Goal: Entertainment & Leisure: Consume media (video, audio)

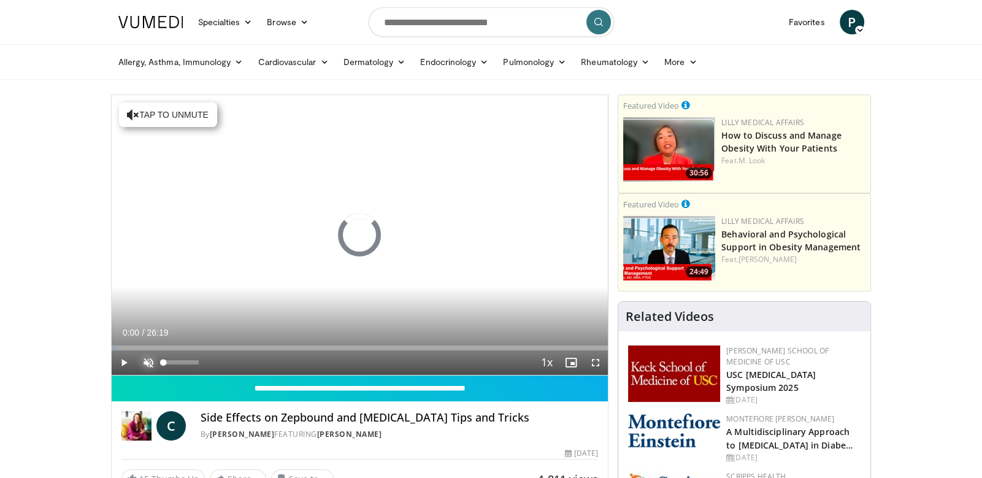
click at [148, 362] on span "Video Player" at bounding box center [148, 362] width 25 height 25
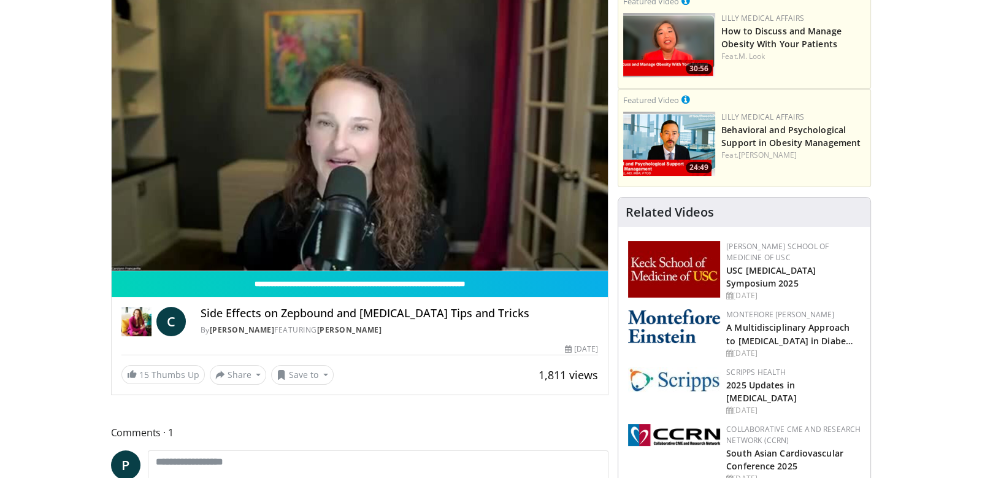
scroll to position [103, 0]
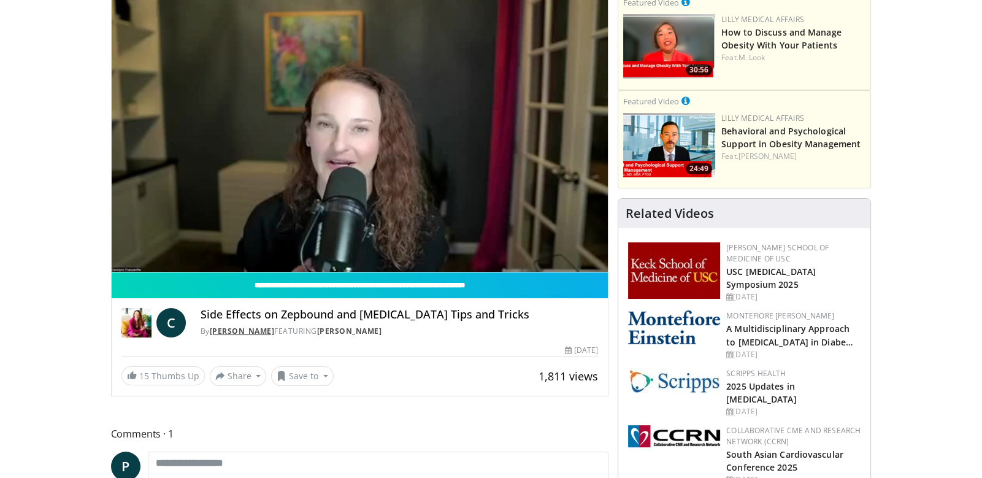
click at [233, 329] on link "[PERSON_NAME]" at bounding box center [242, 331] width 65 height 10
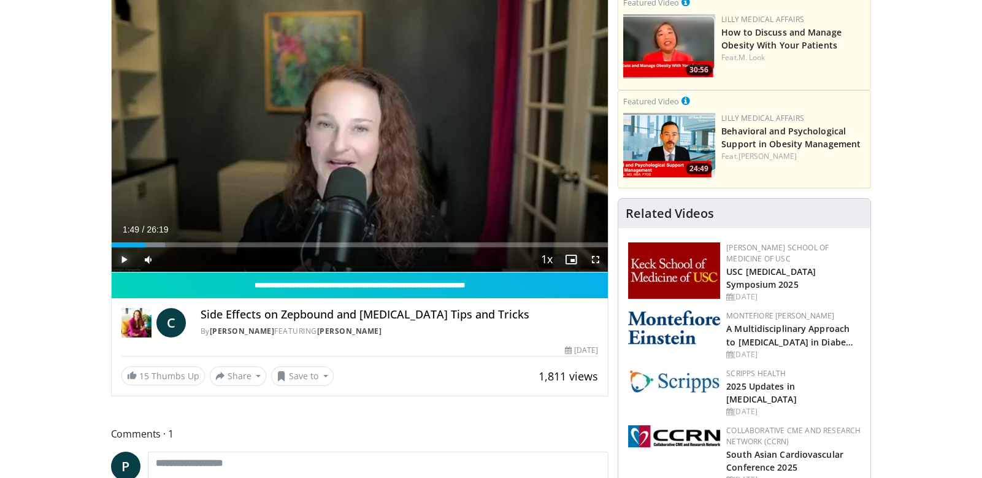
click at [122, 266] on span "Video Player" at bounding box center [124, 259] width 25 height 25
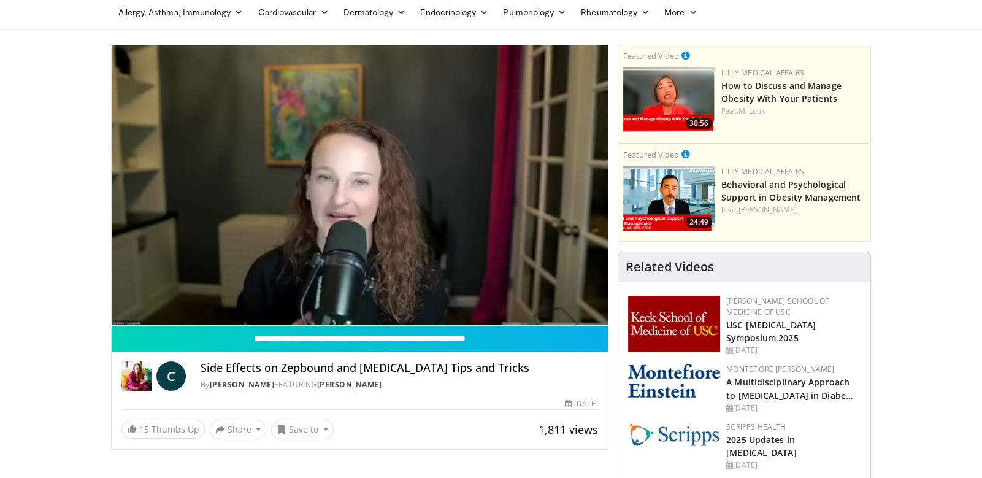
scroll to position [48, 0]
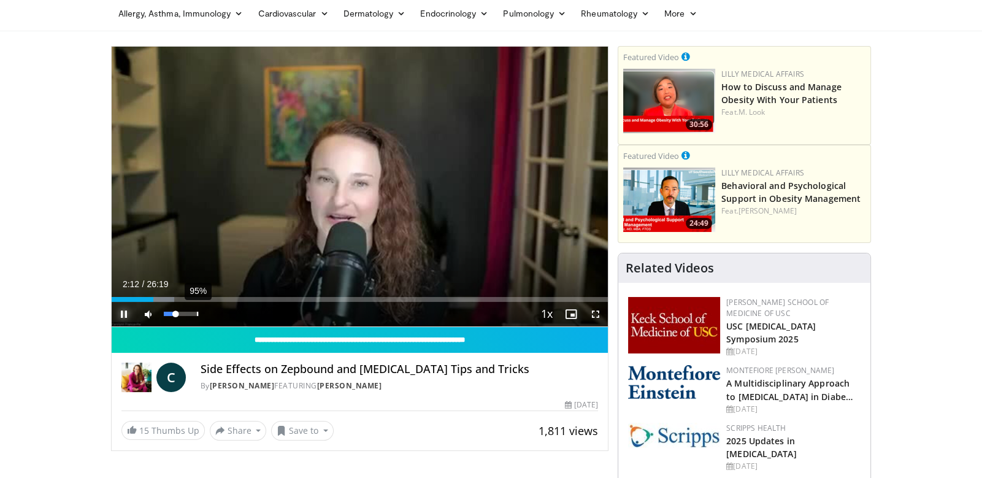
click at [197, 315] on div "95%" at bounding box center [181, 314] width 35 height 4
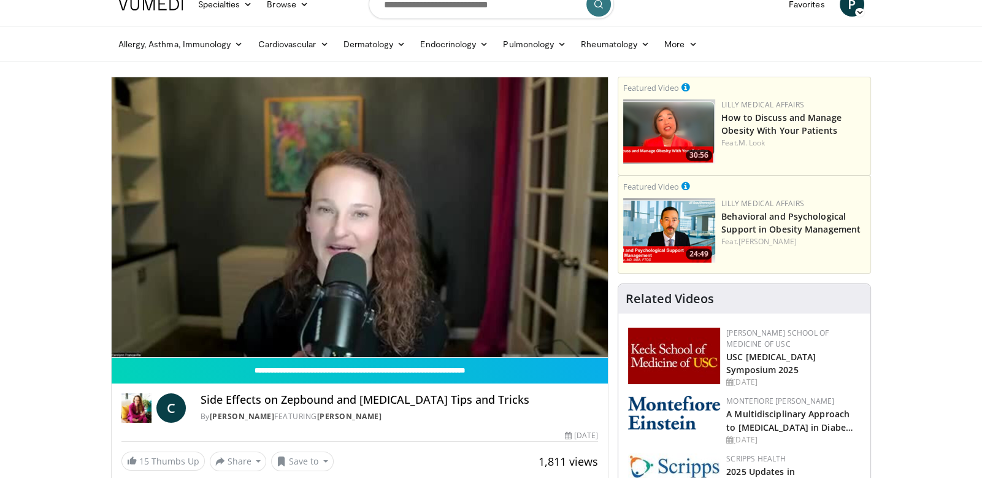
scroll to position [15, 0]
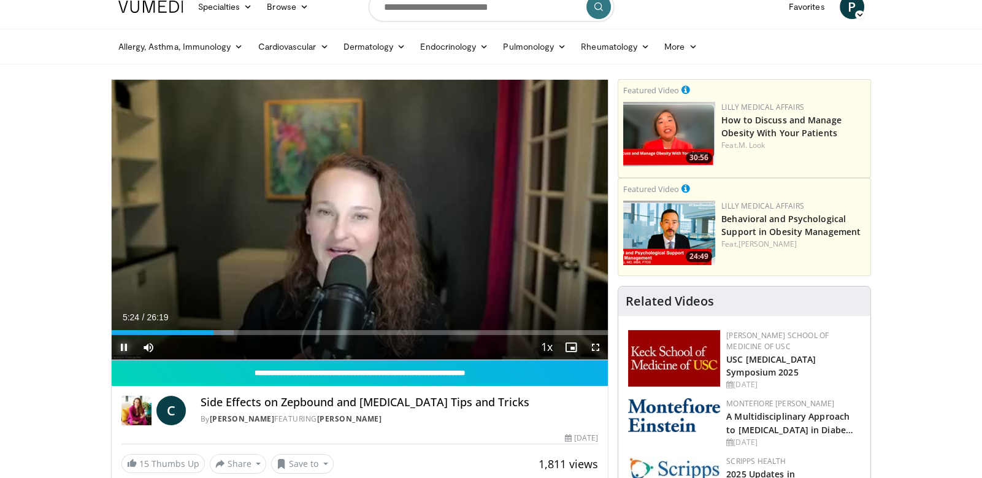
click at [123, 345] on span "Video Player" at bounding box center [124, 347] width 25 height 25
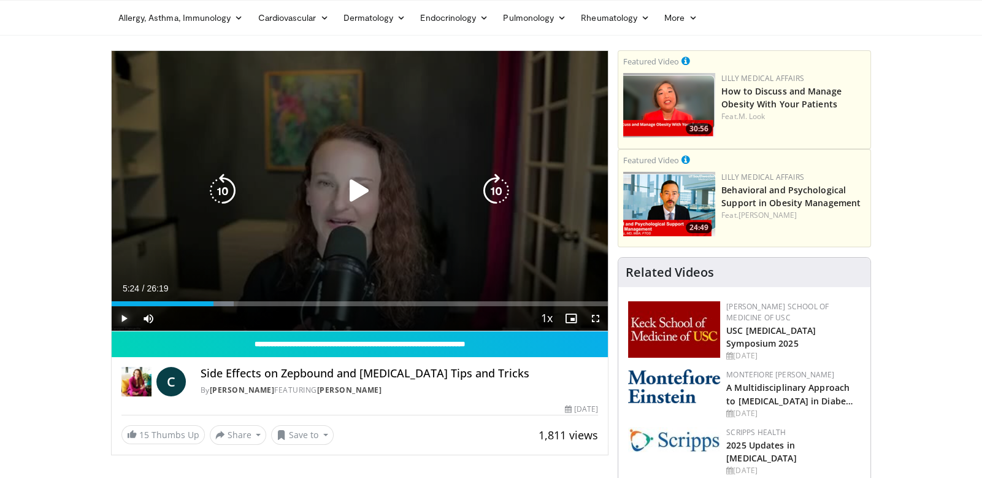
scroll to position [0, 0]
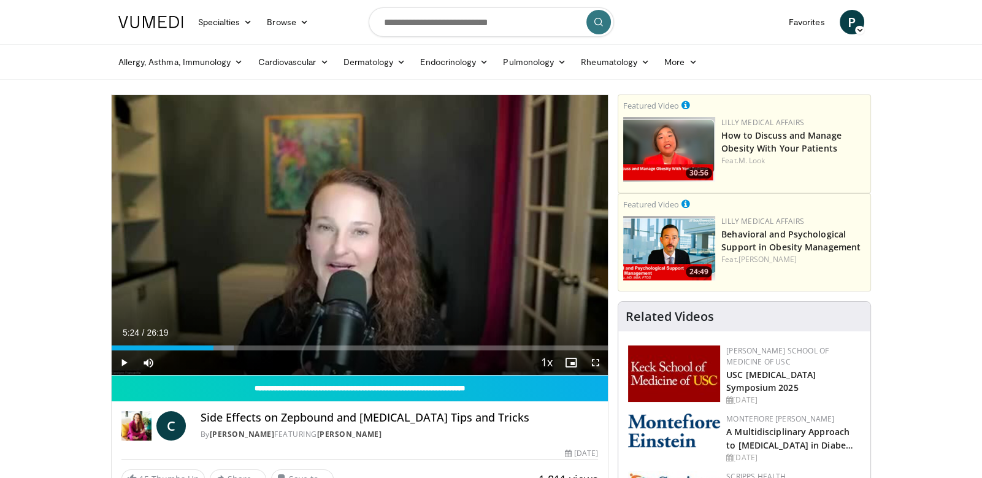
click at [709, 31] on nav "Specialties Adult & Family Medicine Allergy, [MEDICAL_DATA], Immunology Anesthe…" at bounding box center [491, 22] width 760 height 44
click at [119, 358] on span "Video Player" at bounding box center [124, 362] width 25 height 25
click at [129, 361] on span "Video Player" at bounding box center [124, 362] width 25 height 25
click at [120, 359] on span "Video Player" at bounding box center [124, 362] width 25 height 25
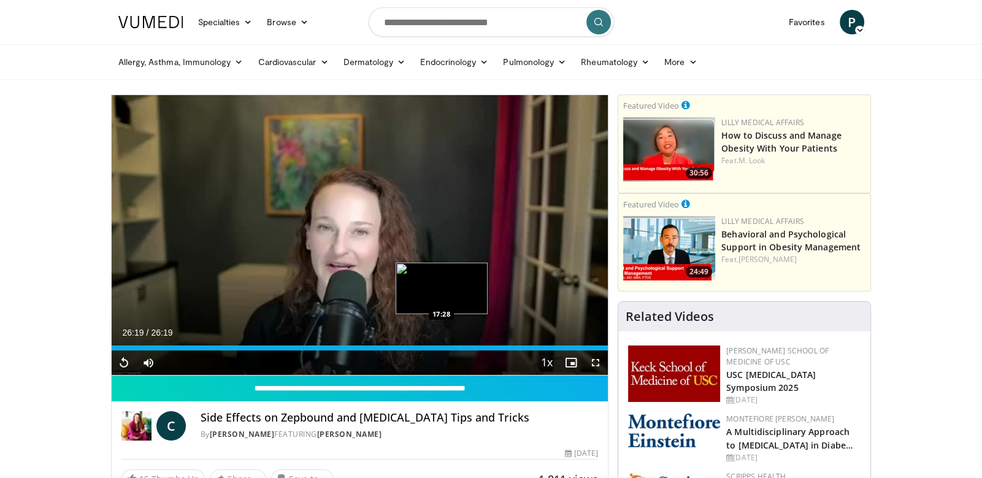
click at [441, 348] on div "26:19" at bounding box center [360, 347] width 497 height 5
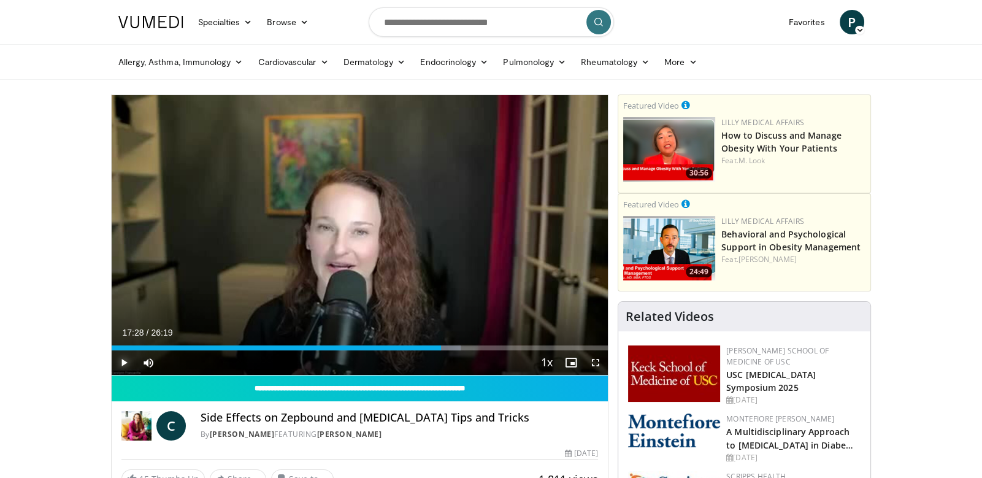
click at [121, 358] on span "Video Player" at bounding box center [124, 362] width 25 height 25
